Goal: Task Accomplishment & Management: Manage account settings

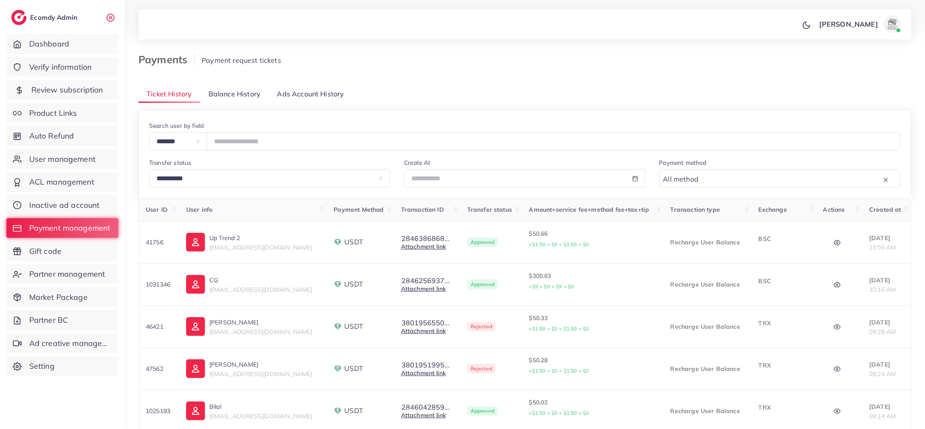
click at [77, 89] on span "Review subscription" at bounding box center [67, 89] width 72 height 11
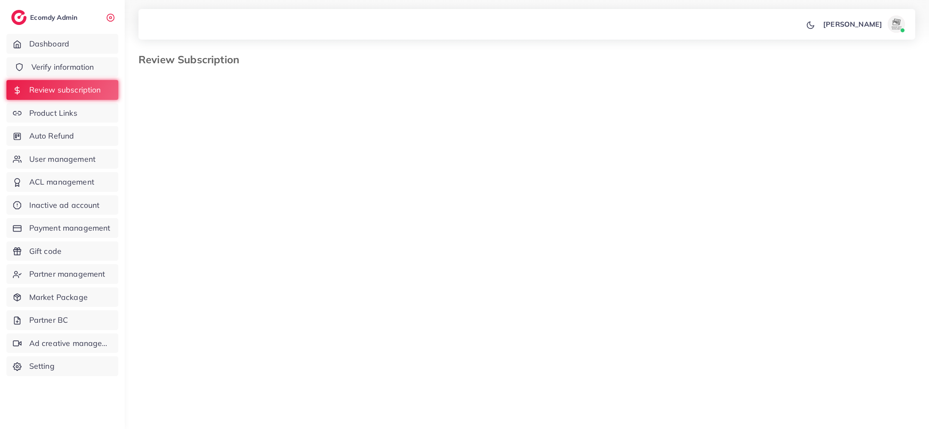
select select "*******"
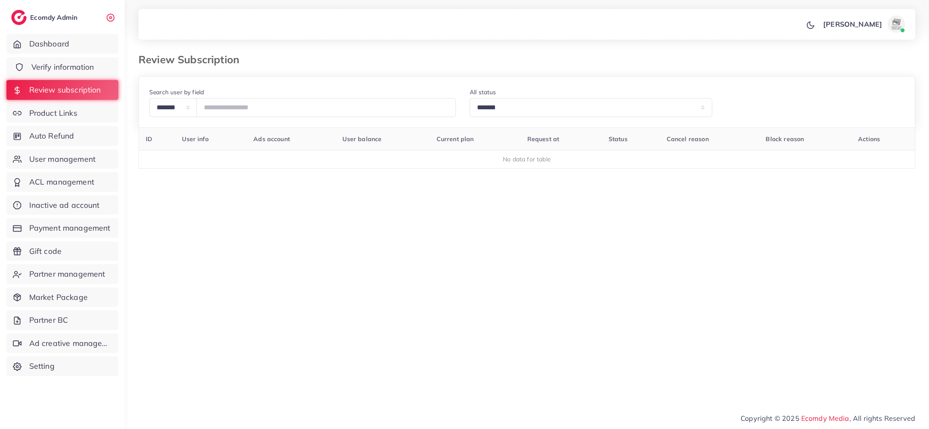
click at [72, 68] on span "Verify information" at bounding box center [62, 66] width 63 height 11
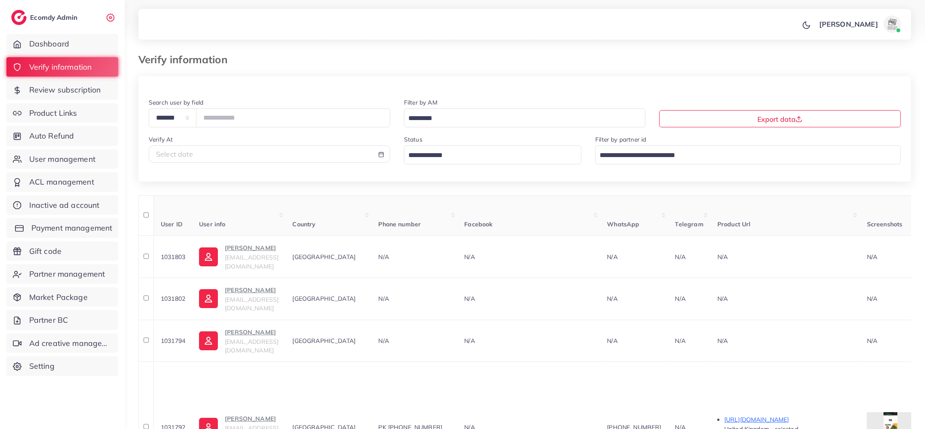
click at [42, 230] on span "Payment management" at bounding box center [71, 227] width 81 height 11
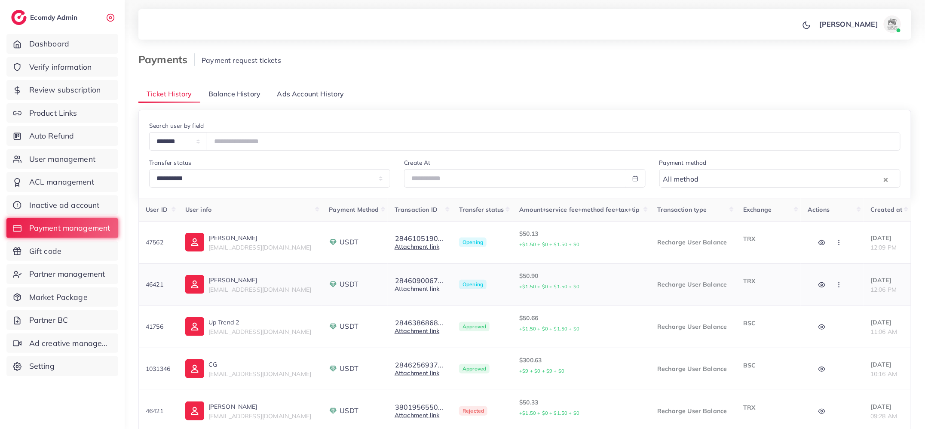
click at [404, 287] on link "Attachment link" at bounding box center [417, 289] width 45 height 8
click at [414, 280] on button "2846090067..." at bounding box center [419, 280] width 49 height 8
click at [821, 285] on circle "button" at bounding box center [822, 285] width 2 height 2
click at [836, 284] on icon "button" at bounding box center [839, 284] width 7 height 7
click at [844, 308] on span "Approve" at bounding box center [858, 310] width 28 height 9
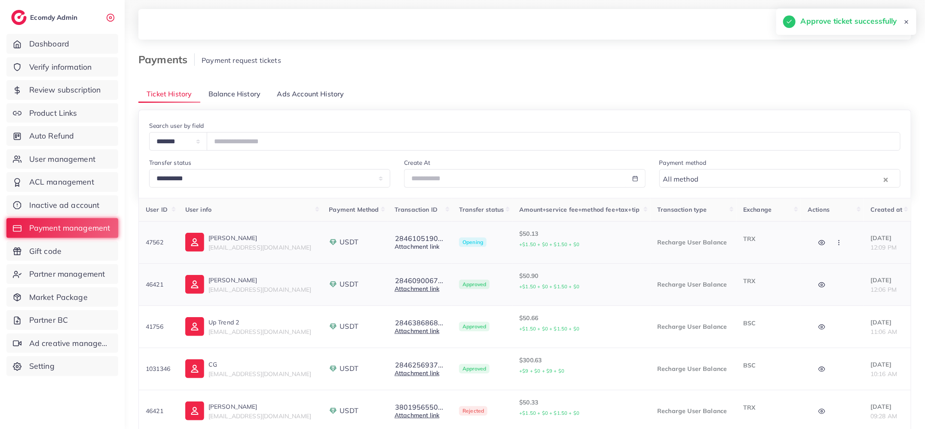
click at [420, 243] on link "Attachment link" at bounding box center [417, 246] width 45 height 8
click at [416, 236] on button "2846105190..." at bounding box center [419, 238] width 49 height 8
click at [818, 243] on icon "button" at bounding box center [821, 242] width 7 height 7
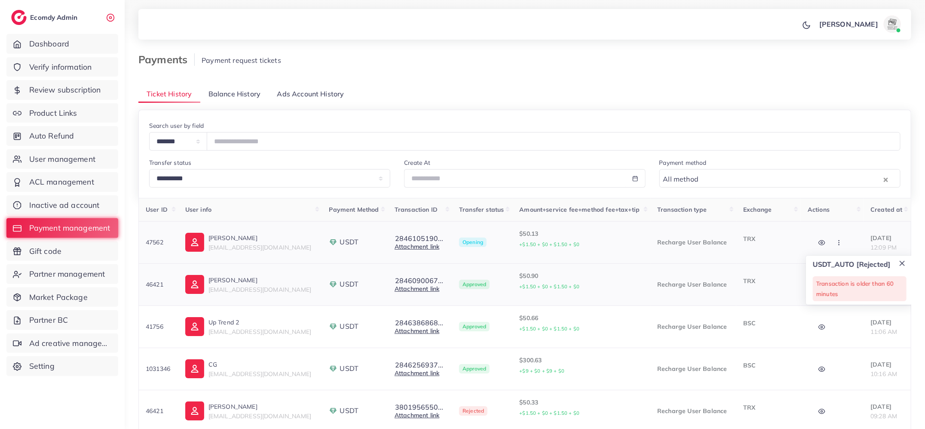
click at [838, 237] on button "button" at bounding box center [840, 241] width 30 height 19
click at [846, 264] on link "Approve" at bounding box center [859, 268] width 68 height 19
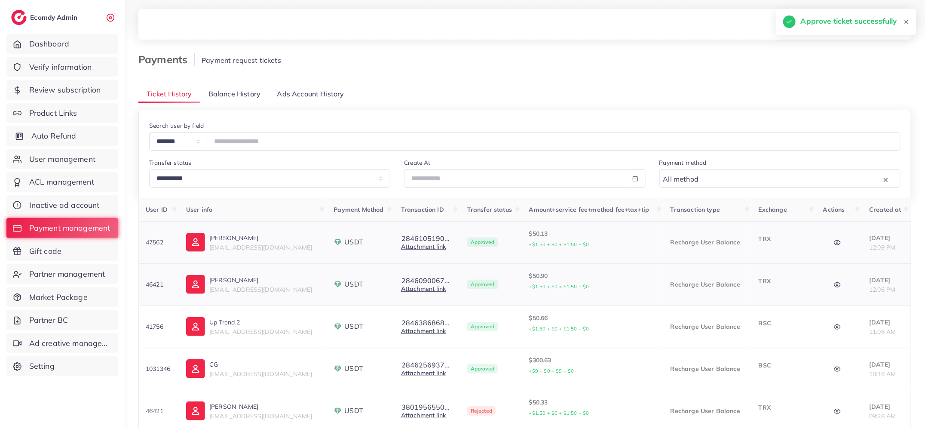
click at [74, 135] on span "Auto Refund" at bounding box center [53, 135] width 45 height 11
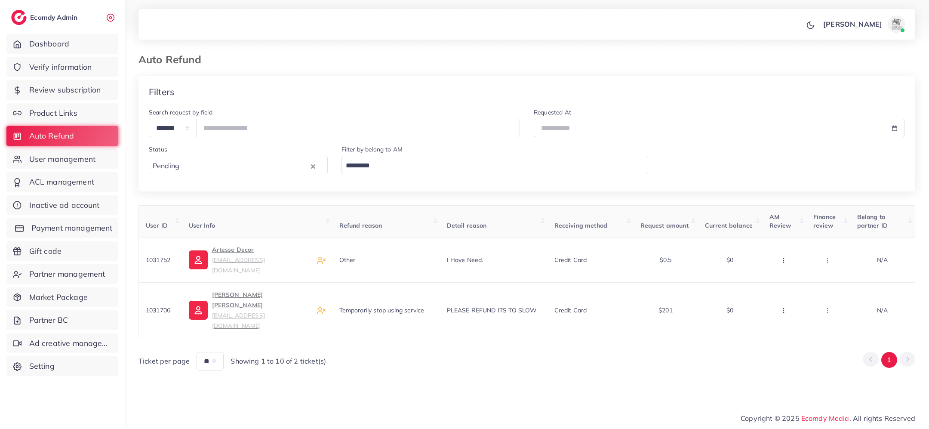
click at [77, 221] on link "Payment management" at bounding box center [62, 228] width 112 height 20
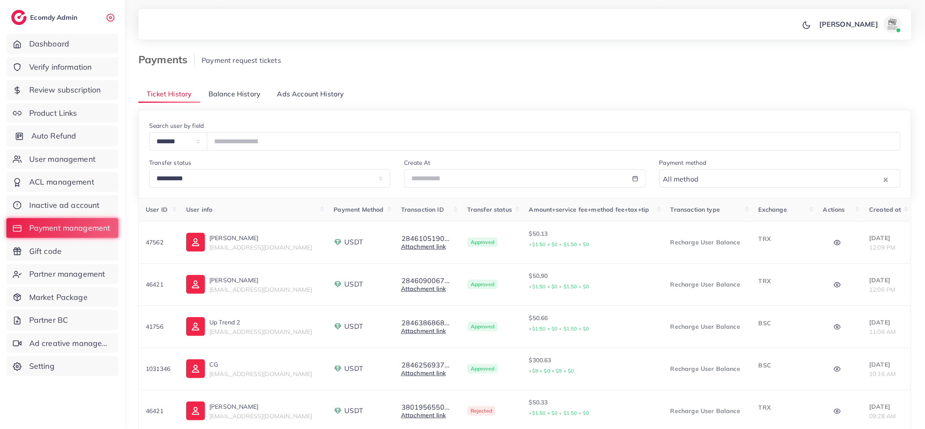
click at [63, 133] on span "Auto Refund" at bounding box center [53, 135] width 45 height 11
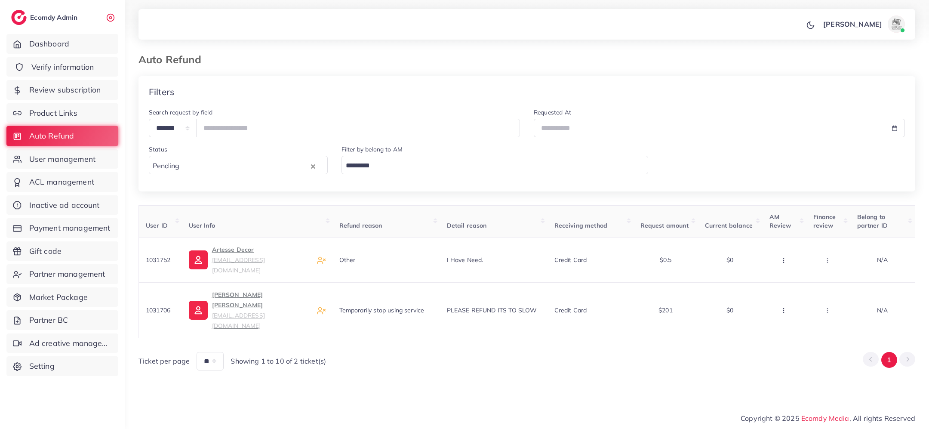
click at [48, 67] on span "Verify information" at bounding box center [62, 66] width 63 height 11
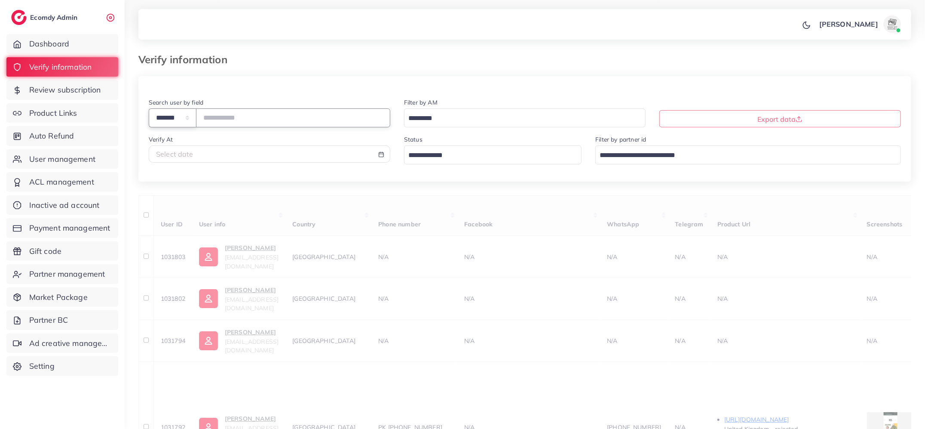
click at [195, 116] on select "**********" at bounding box center [173, 117] width 48 height 18
select select "*****"
click at [216, 121] on input "text" at bounding box center [293, 117] width 194 height 18
paste input "**********"
type input "**********"
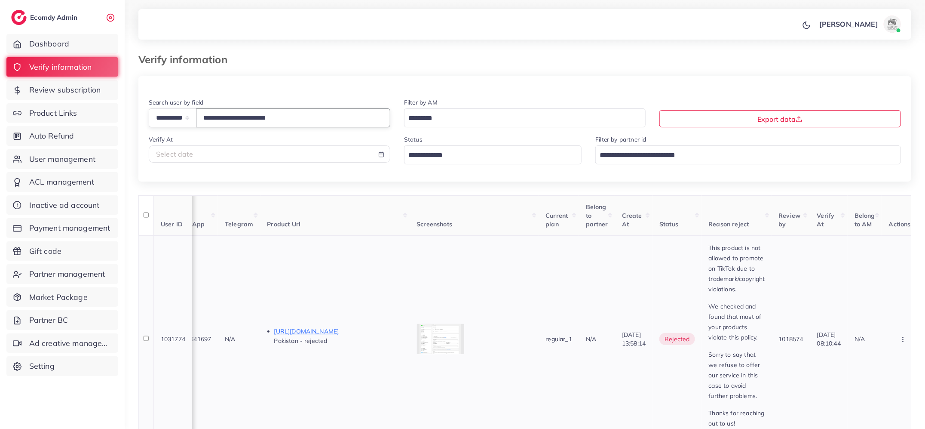
scroll to position [0, 501]
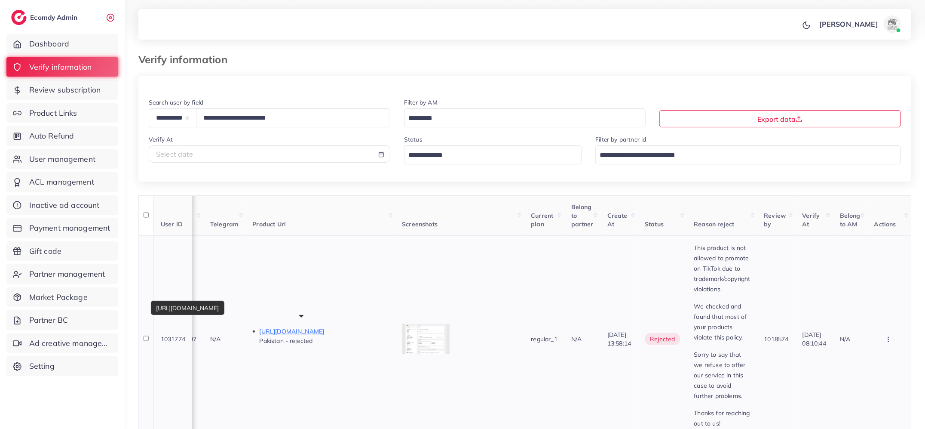
click at [341, 332] on p "[URL][DOMAIN_NAME]" at bounding box center [324, 331] width 129 height 10
drag, startPoint x: 680, startPoint y: 246, endPoint x: 720, endPoint y: 285, distance: 56.8
click at [720, 285] on td "This product is not allowed to promote on TikTok due to trademark/copyright vio…" at bounding box center [722, 338] width 70 height 207
copy p "This product is not allowed to promote on TikTok due to trademark/copyright vio…"
drag, startPoint x: 679, startPoint y: 306, endPoint x: 735, endPoint y: 337, distance: 63.5
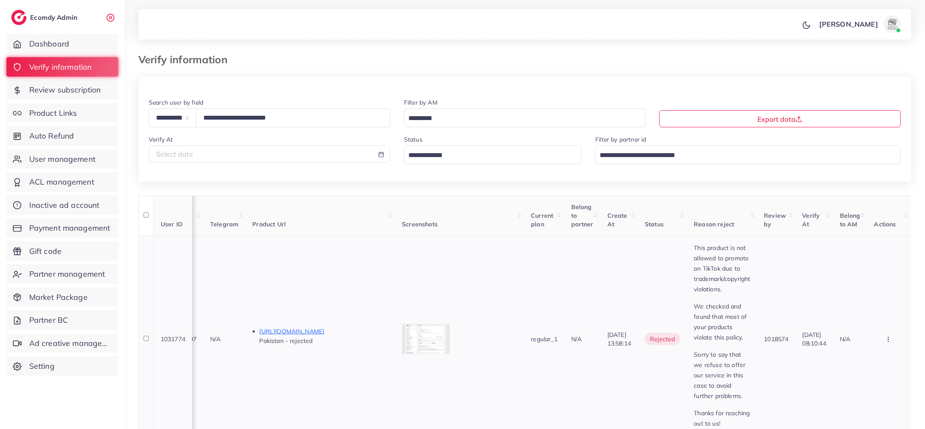
click at [735, 337] on td "This product is not allowed to promote on TikTok due to trademark/copyright vio…" at bounding box center [722, 338] width 70 height 207
copy p "We checked and found that most of your products violate this policy."
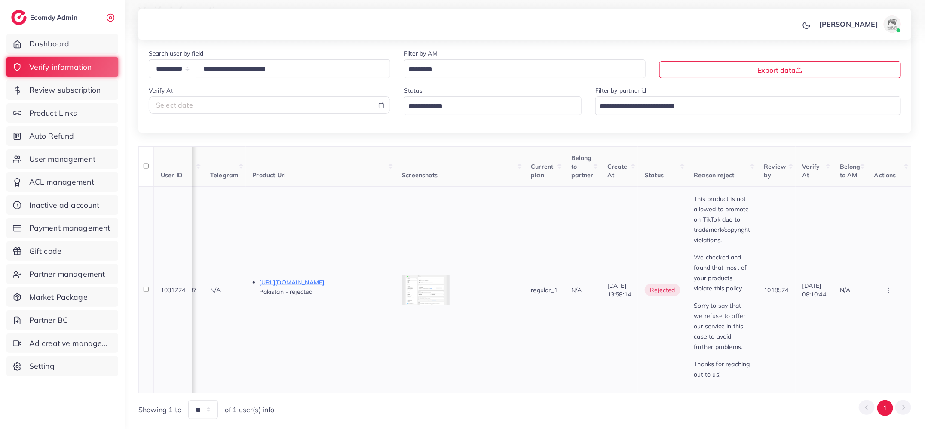
scroll to position [58, 0]
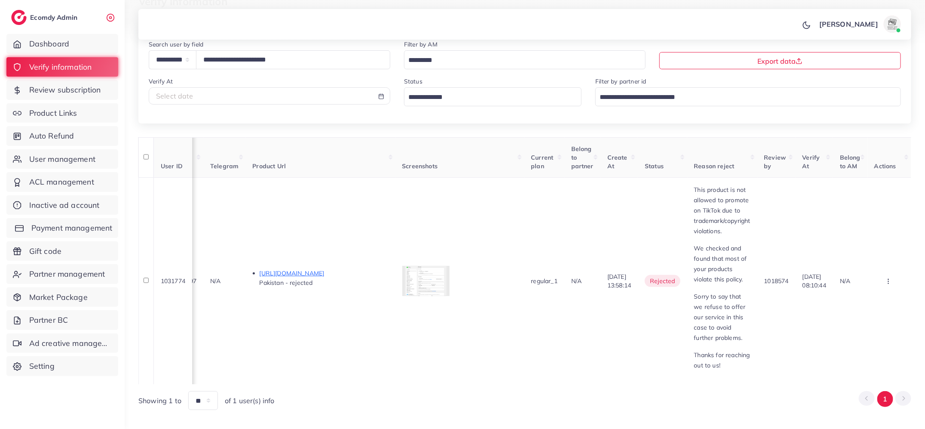
click at [98, 231] on span "Payment management" at bounding box center [71, 227] width 81 height 11
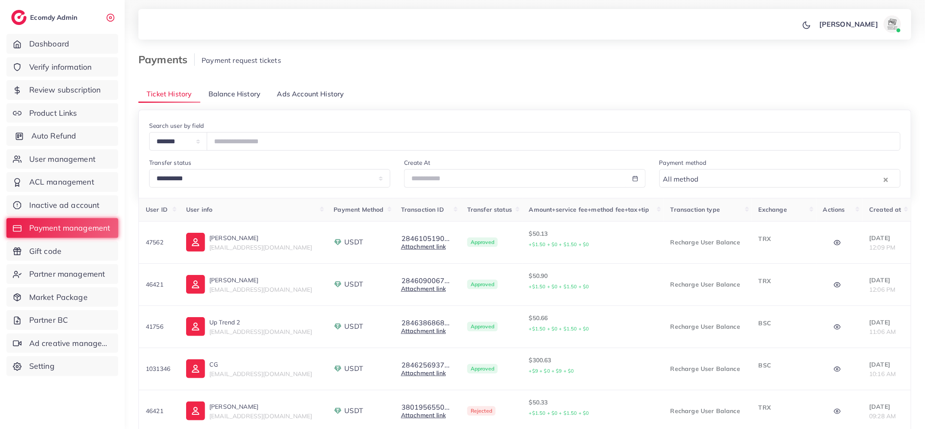
click at [53, 143] on link "Auto Refund" at bounding box center [62, 136] width 112 height 20
